Goal: Find specific page/section: Find specific page/section

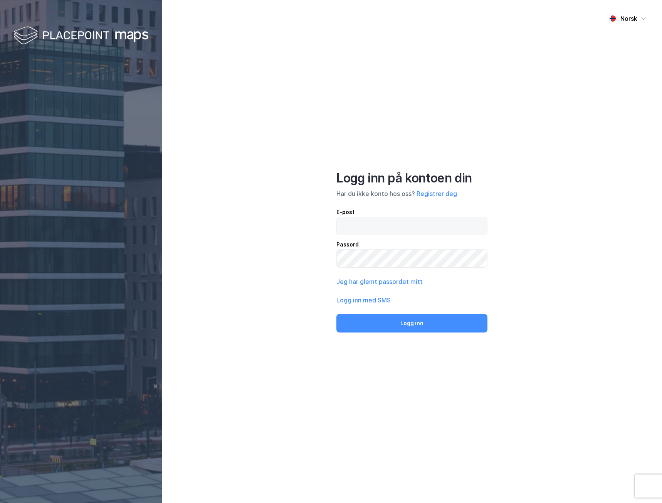
type input "[PERSON_NAME][EMAIL_ADDRESS][DOMAIN_NAME]"
click at [360, 297] on button "Logg inn med SMS" at bounding box center [363, 299] width 54 height 9
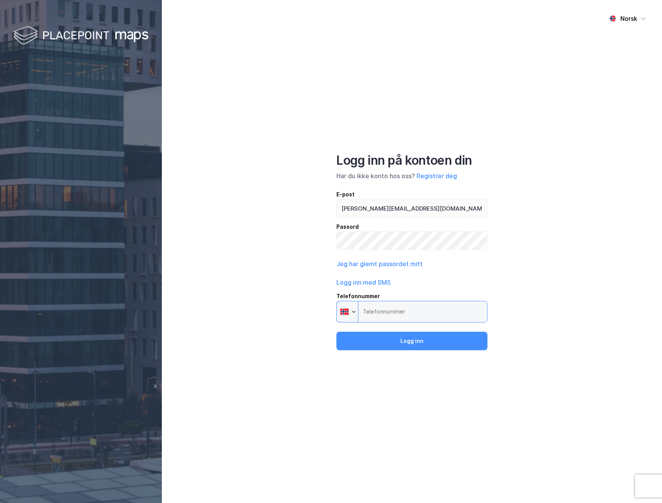
drag, startPoint x: 387, startPoint y: 309, endPoint x: 392, endPoint y: 309, distance: 4.6
click at [388, 309] on input "Telefonnummer Phone" at bounding box center [411, 312] width 151 height 22
click at [392, 325] on div "Logg inn på kontoen din Har du ikke konto hos oss? Registrer deg E-post [PERSON…" at bounding box center [411, 251] width 151 height 197
drag, startPoint x: 392, startPoint y: 313, endPoint x: 398, endPoint y: 311, distance: 6.5
click at [393, 313] on input "Telefonnummer Phone" at bounding box center [411, 312] width 151 height 22
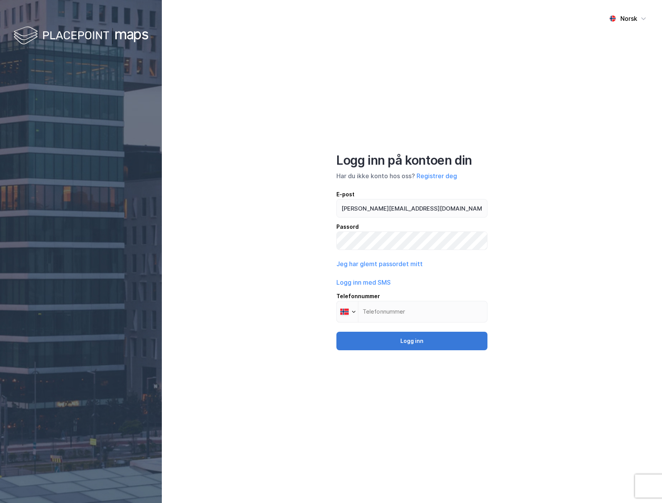
click at [420, 340] on button "Logg inn" at bounding box center [411, 340] width 151 height 18
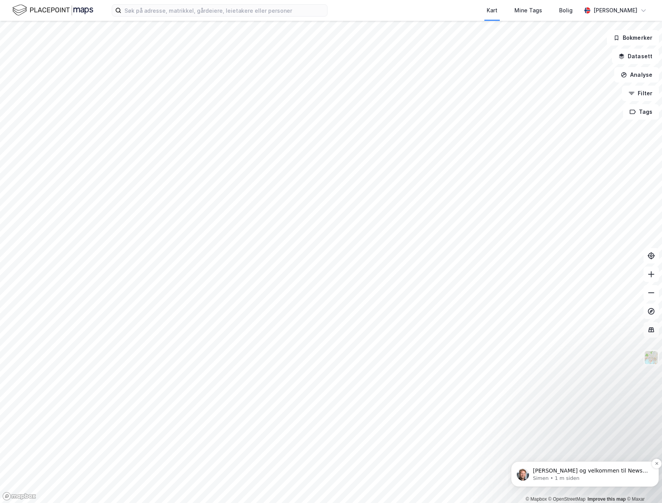
click at [587, 469] on p "[PERSON_NAME] og velkommen til Newsec Maps, [PERSON_NAME] det er du lurer på så…" at bounding box center [591, 471] width 116 height 8
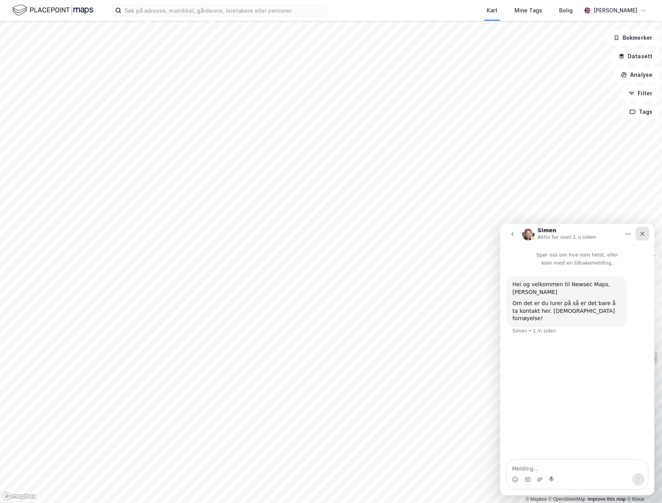
click at [645, 234] on icon "Lukk" at bounding box center [642, 233] width 6 height 6
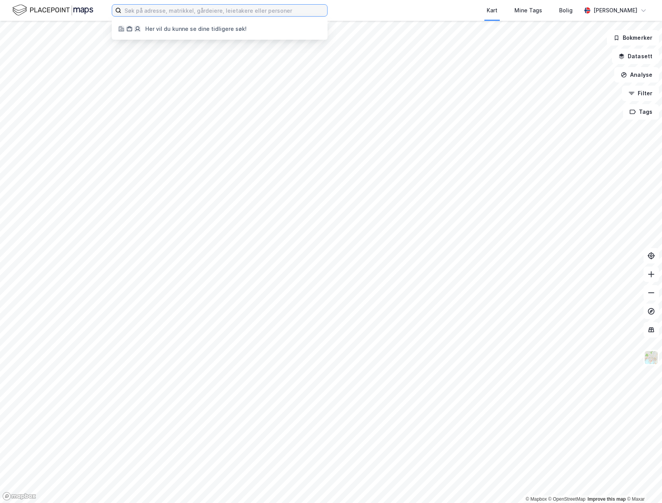
click at [192, 14] on input at bounding box center [224, 11] width 206 height 12
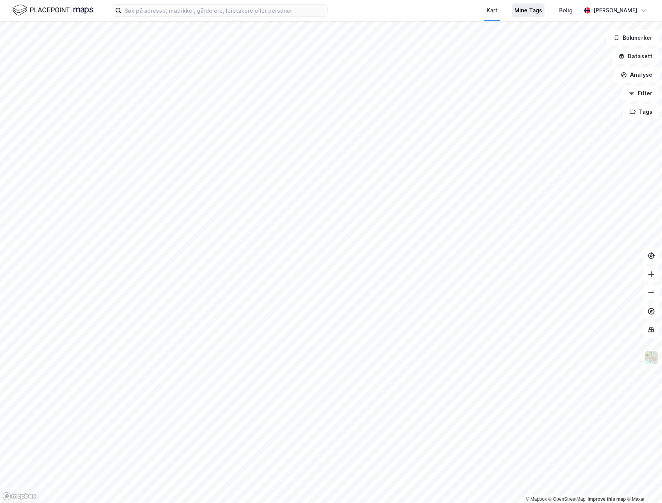
click at [541, 9] on div "Mine Tags" at bounding box center [528, 10] width 28 height 9
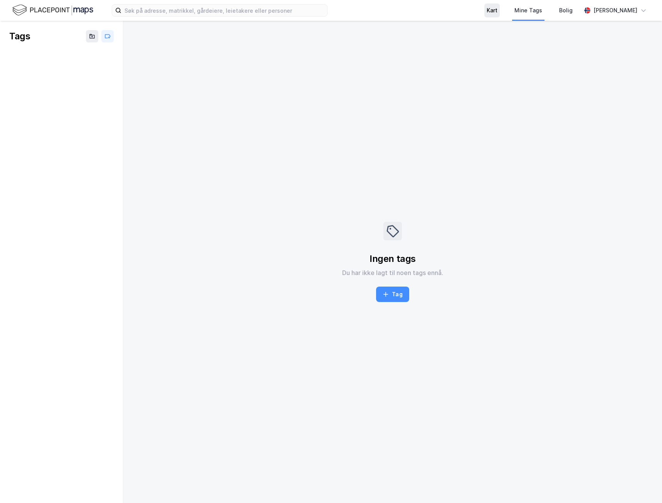
click at [497, 10] on div "Kart" at bounding box center [492, 10] width 11 height 9
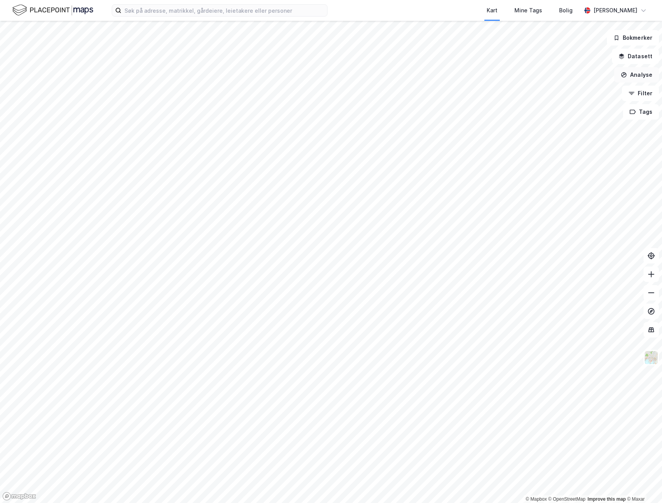
click at [639, 77] on button "Analyse" at bounding box center [636, 74] width 45 height 15
click at [638, 74] on button "Analyse" at bounding box center [636, 74] width 45 height 15
click at [420, 502] on html "Kart Mine Tags Bolig [PERSON_NAME] © Mapbox © OpenStreetMap Improve this map © …" at bounding box center [331, 251] width 662 height 503
click at [518, 502] on html "Kart Mine Tags Bolig [PERSON_NAME] © Mapbox © OpenStreetMap Improve this map © …" at bounding box center [331, 251] width 662 height 503
click at [566, 502] on html "Kart Mine Tags Bolig [PERSON_NAME] © Mapbox © OpenStreetMap Improve this map © …" at bounding box center [331, 251] width 662 height 503
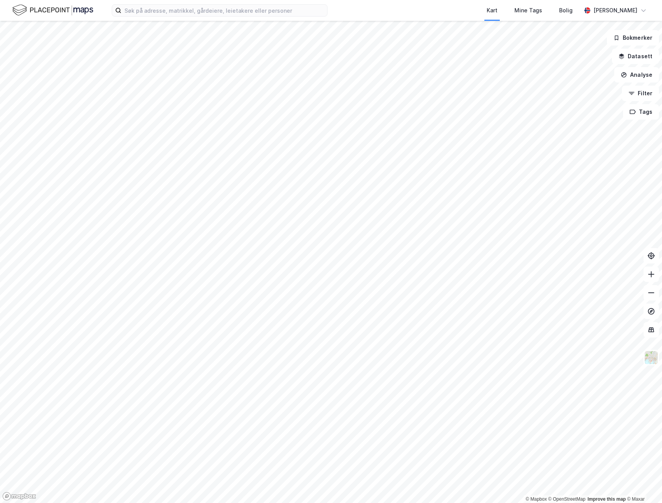
click at [507, 502] on html "Kart Mine Tags Bolig [PERSON_NAME] © Mapbox © OpenStreetMap Improve this map © …" at bounding box center [331, 251] width 662 height 503
click at [183, 13] on input at bounding box center [224, 11] width 206 height 12
type input "tiller"
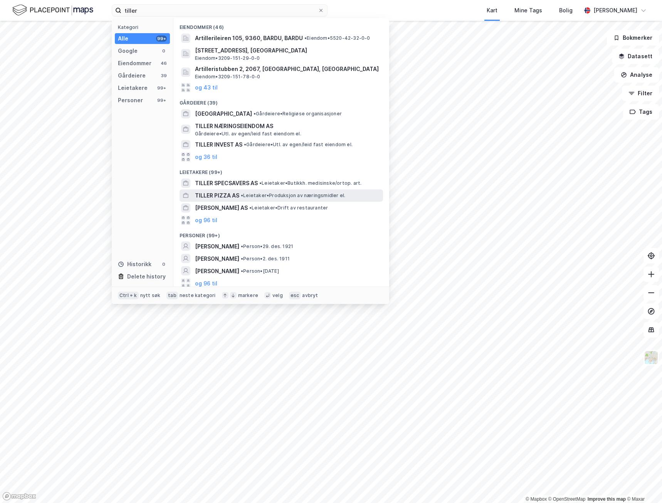
click at [222, 195] on span "TILLER PIZZA AS" at bounding box center [217, 195] width 44 height 9
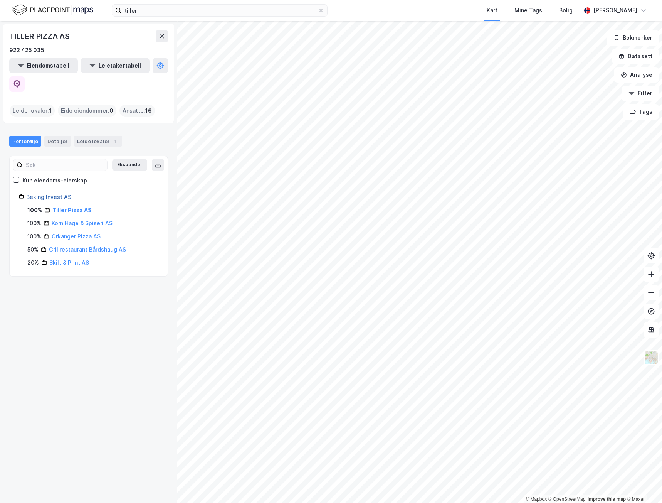
click at [47, 193] on link "Beking Invest AS" at bounding box center [48, 196] width 45 height 7
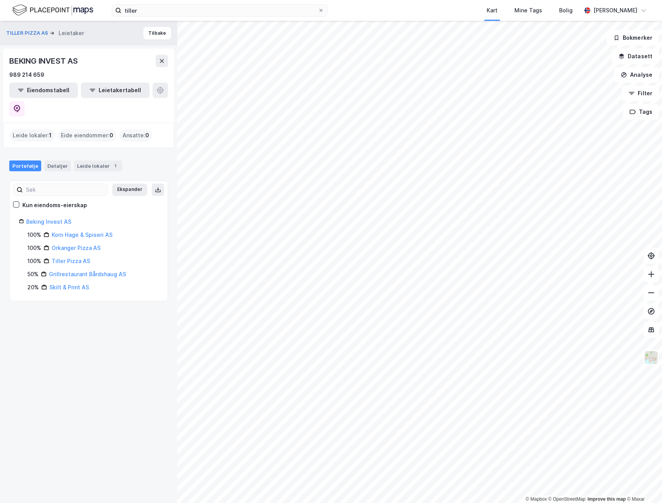
click at [50, 7] on img at bounding box center [52, 9] width 81 height 13
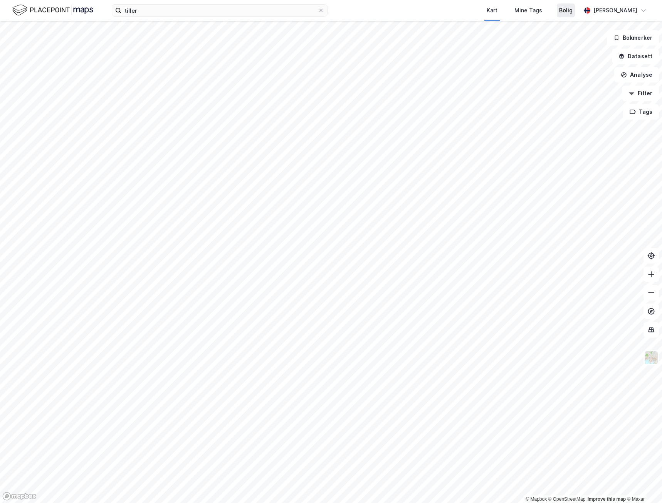
click at [573, 13] on div "Bolig" at bounding box center [565, 10] width 13 height 9
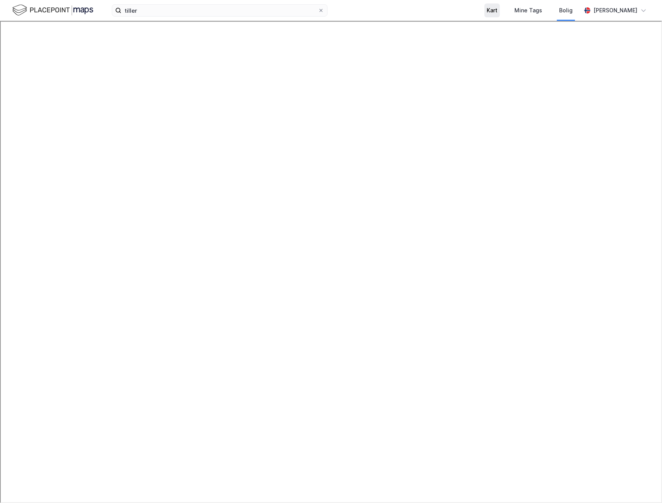
click at [497, 10] on div "Kart" at bounding box center [492, 10] width 11 height 9
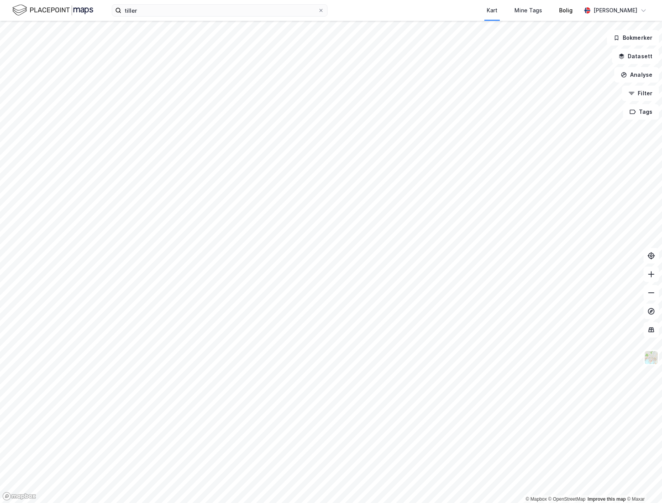
click at [581, 15] on div "Bolig" at bounding box center [566, 10] width 30 height 21
